Goal: Navigation & Orientation: Find specific page/section

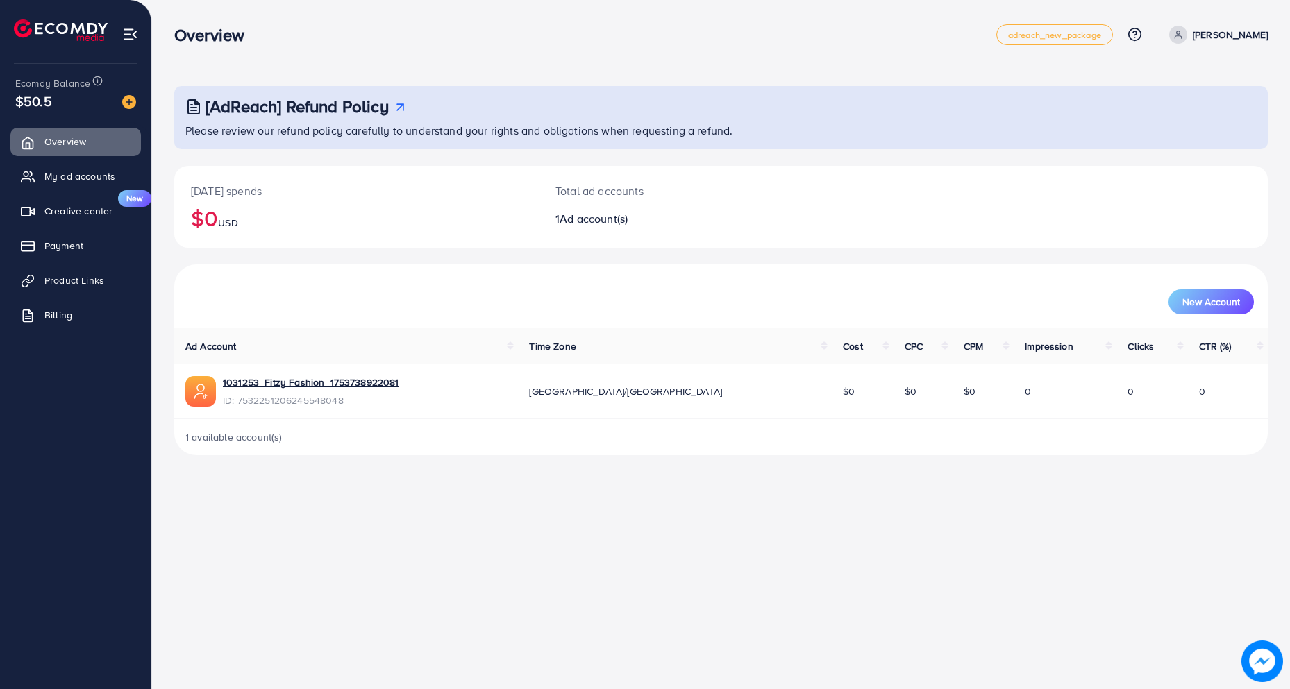
click at [292, 276] on div "New Account" at bounding box center [720, 297] width 1093 height 64
drag, startPoint x: 655, startPoint y: 478, endPoint x: 585, endPoint y: 458, distance: 73.0
click at [655, 478] on div "Overview adreach_new_package Help Center Contact Support Plans and Pricing Term…" at bounding box center [645, 344] width 1290 height 689
click at [28, 94] on span "$50.5" at bounding box center [33, 101] width 37 height 20
click at [68, 105] on div "$50.5" at bounding box center [75, 101] width 121 height 20
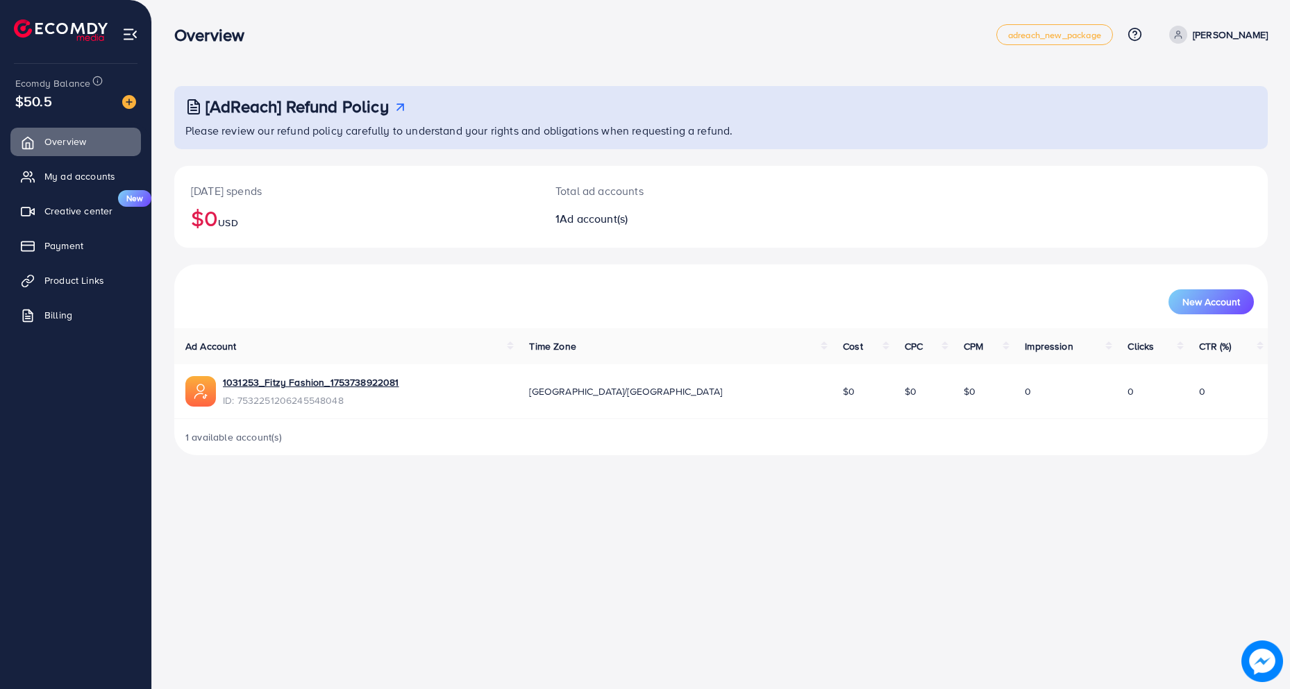
click at [68, 104] on div "$50.5" at bounding box center [75, 101] width 121 height 20
click at [78, 103] on div "$50.5" at bounding box center [75, 101] width 121 height 20
click at [62, 307] on link "Billing" at bounding box center [75, 315] width 131 height 28
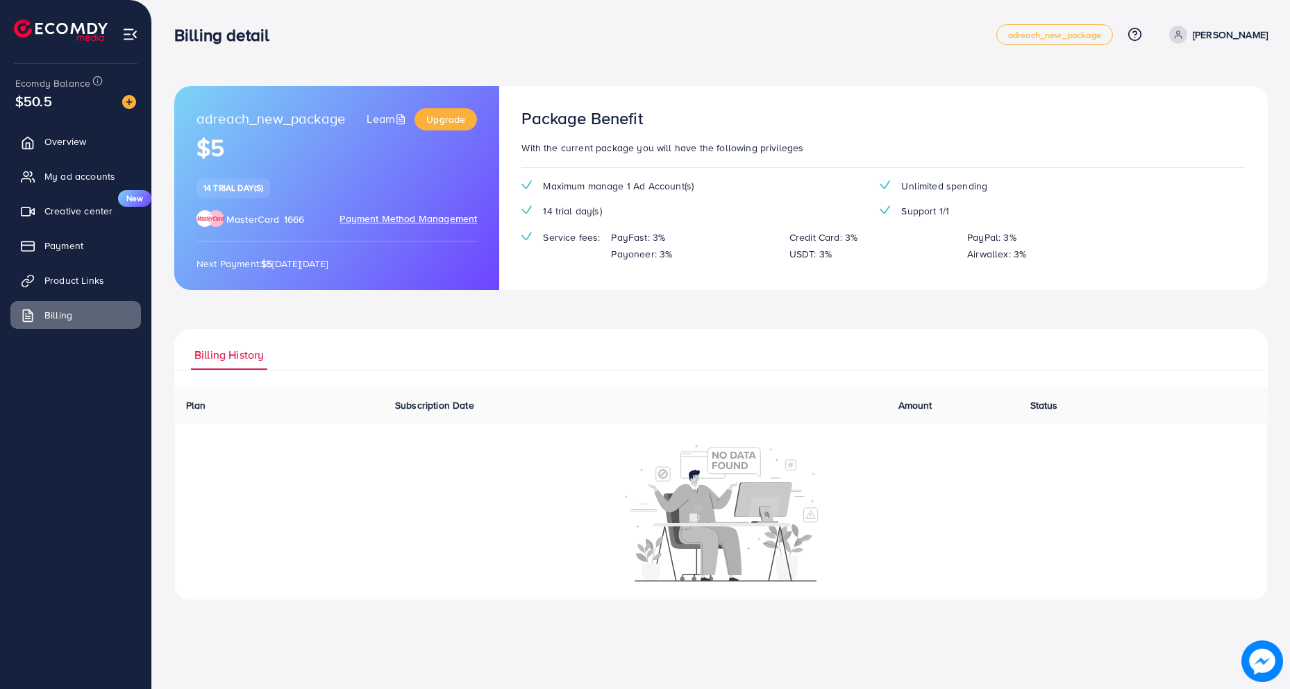
click at [397, 218] on span "Payment Method Management" at bounding box center [407, 219] width 137 height 15
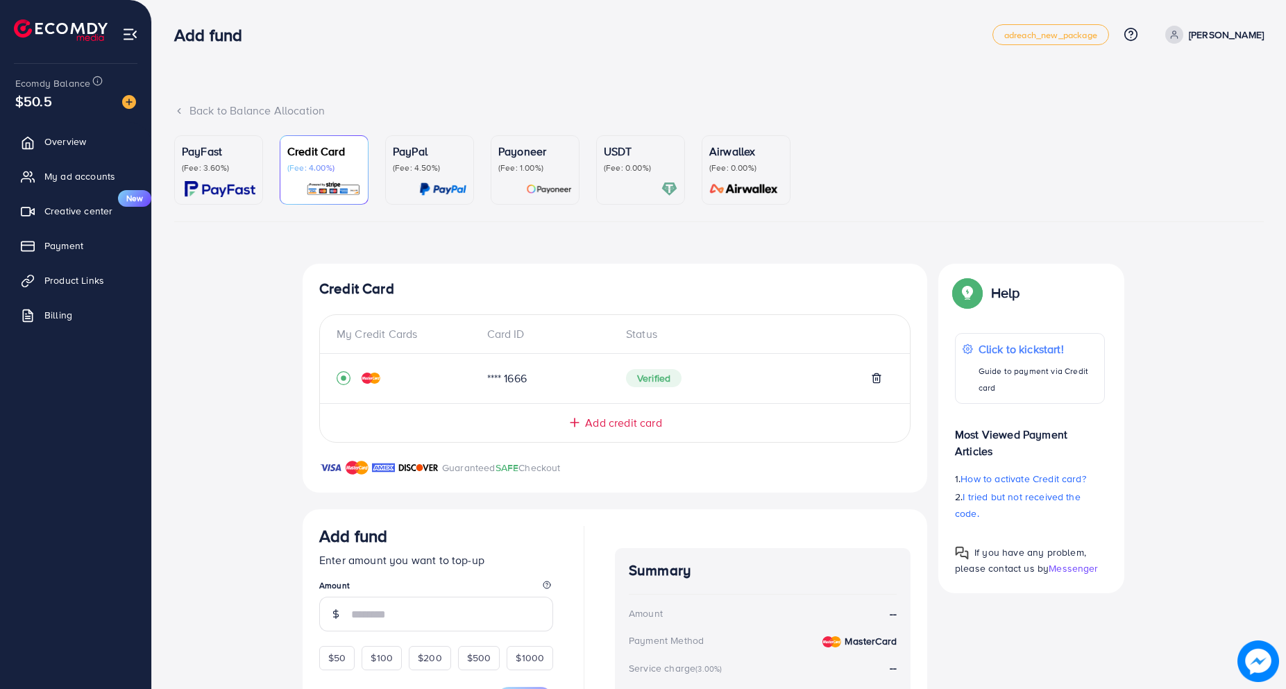
scroll to position [1, 0]
click at [79, 165] on link "My ad accounts" at bounding box center [75, 176] width 131 height 28
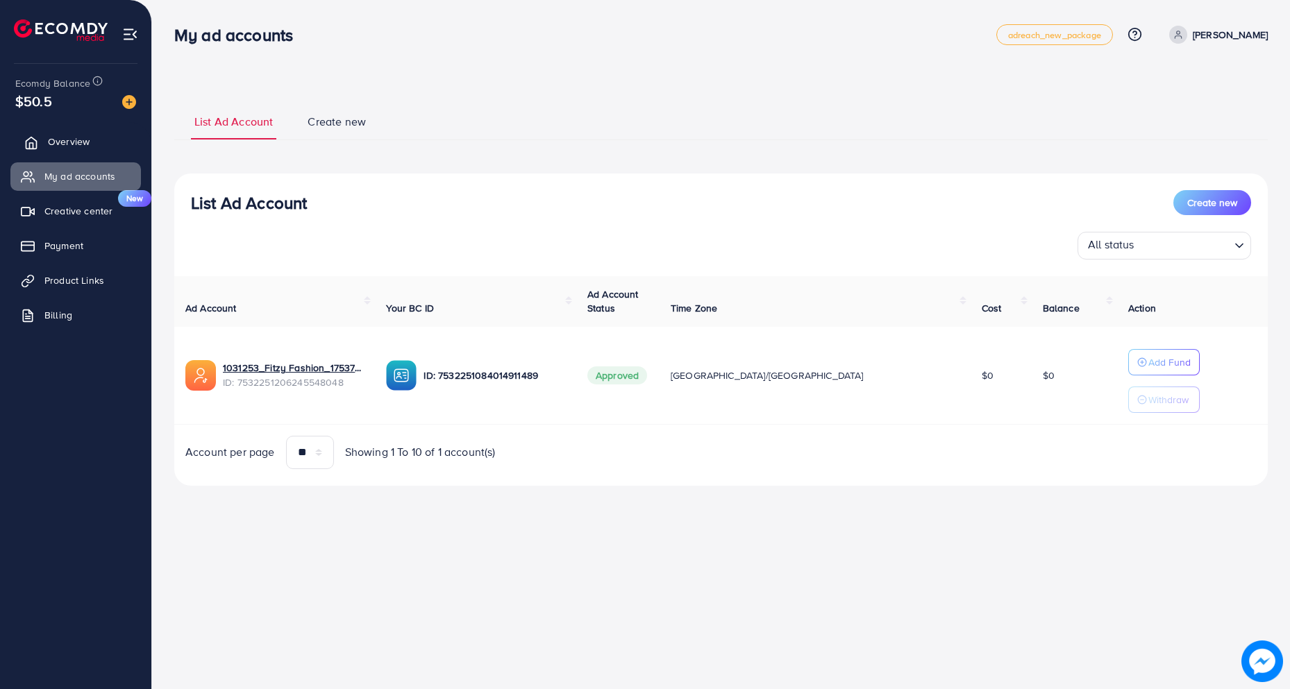
click at [67, 136] on span "Overview" at bounding box center [69, 142] width 42 height 14
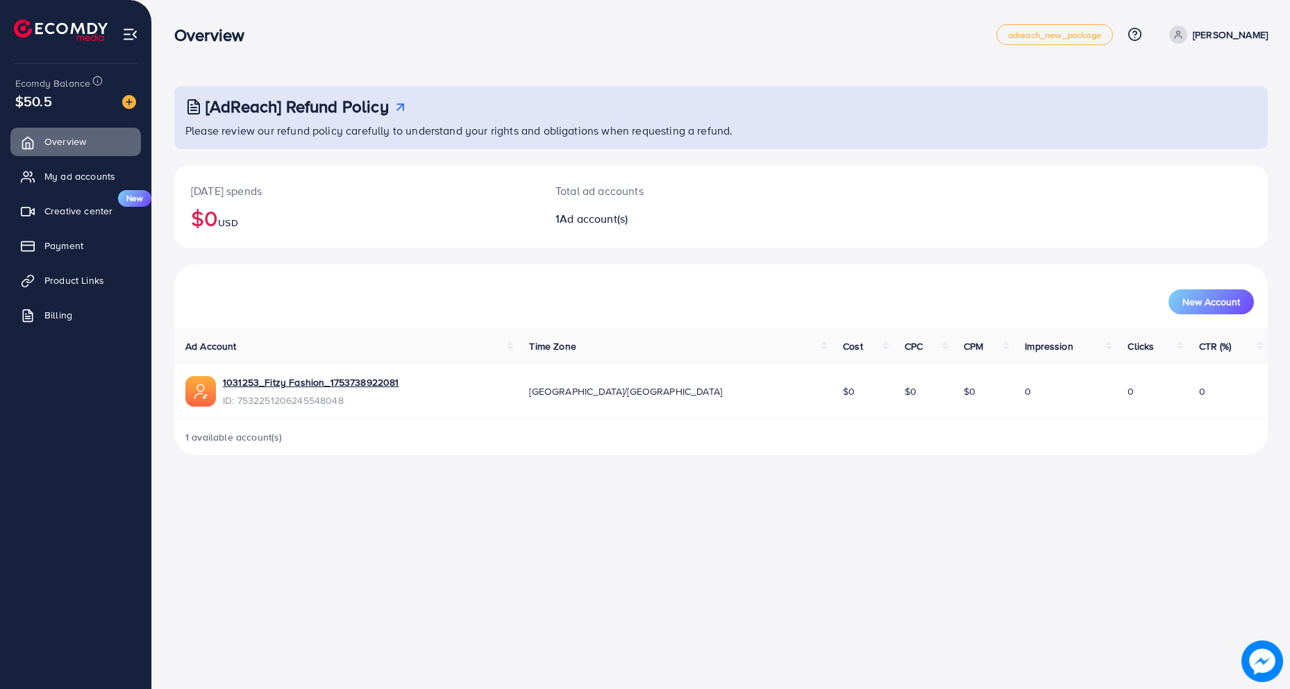
click at [569, 221] on span "Ad account(s)" at bounding box center [594, 218] width 68 height 15
click at [405, 107] on icon at bounding box center [400, 107] width 15 height 15
